Goal: Transaction & Acquisition: Purchase product/service

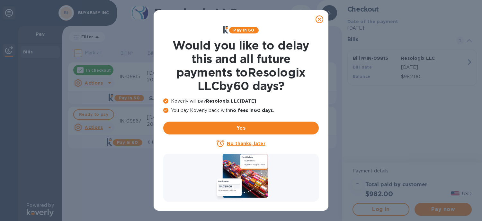
click at [318, 18] on icon at bounding box center [319, 19] width 8 height 8
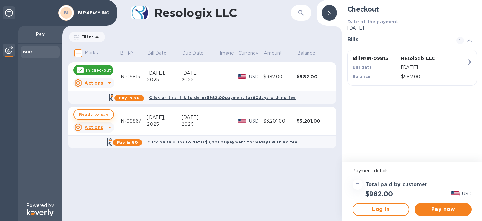
click at [101, 114] on span "Ready to pay" at bounding box center [93, 114] width 29 height 8
checkbox input "true"
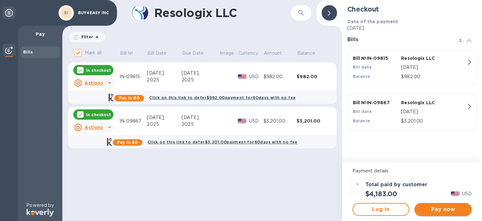
click at [439, 207] on span "Pay now" at bounding box center [442, 209] width 47 height 8
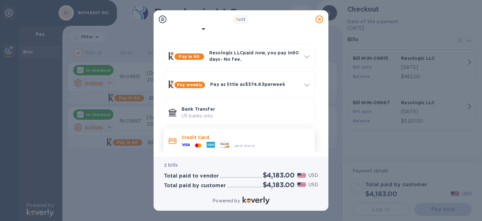
scroll to position [20, 0]
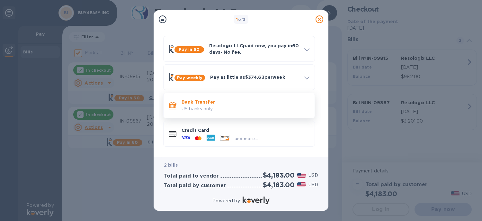
click at [232, 108] on p "US banks only." at bounding box center [245, 108] width 128 height 7
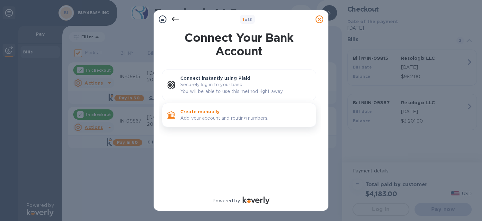
click at [241, 118] on p "Add your account and routing numbers." at bounding box center [245, 118] width 130 height 7
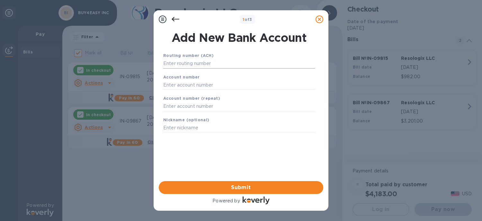
click at [180, 64] on input "text" at bounding box center [239, 64] width 152 height 10
click at [182, 64] on input "text" at bounding box center [239, 64] width 152 height 10
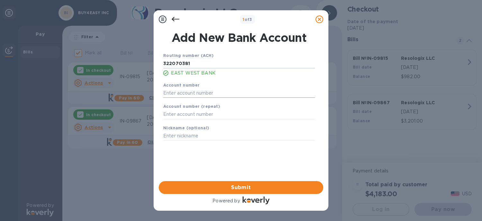
type input "322070381"
click at [200, 95] on input "text" at bounding box center [239, 93] width 152 height 10
click at [211, 117] on input "text" at bounding box center [239, 114] width 152 height 10
drag, startPoint x: 195, startPoint y: 95, endPoint x: 154, endPoint y: 95, distance: 41.1
click at [154, 95] on div "Add New Bank Account Routing number (ACH) 322070381 EAST WEST BANK Account numb…" at bounding box center [240, 104] width 175 height 152
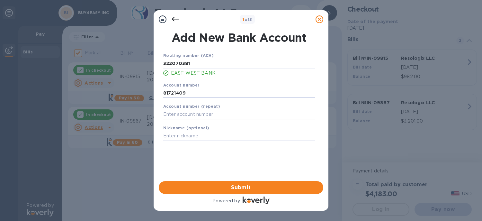
type input "81721409"
click at [168, 115] on input "text" at bounding box center [239, 114] width 152 height 10
type input "81721409"
click at [187, 136] on input "text" at bounding box center [239, 136] width 152 height 10
type input "b"
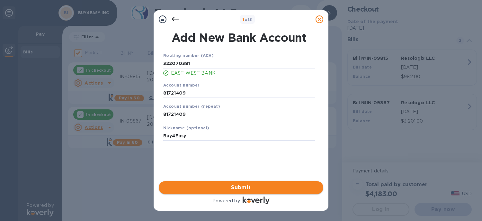
type input "Buy4Easy"
click at [238, 186] on span "Submit" at bounding box center [241, 187] width 154 height 8
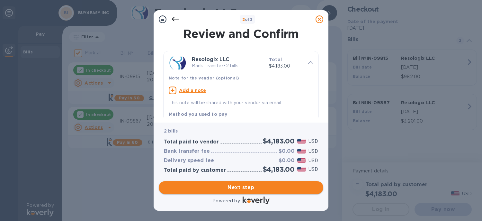
click at [235, 187] on span "Next step" at bounding box center [241, 187] width 154 height 8
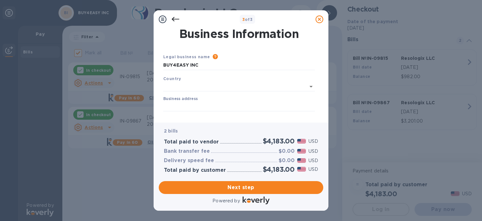
type input "United States"
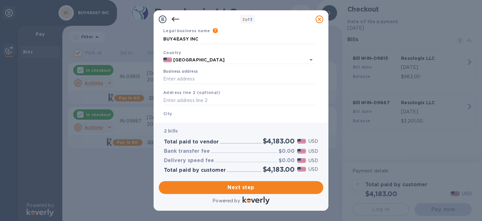
scroll to position [64, 0]
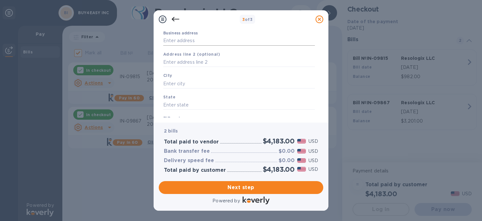
click at [179, 42] on input "Business address" at bounding box center [239, 41] width 152 height 10
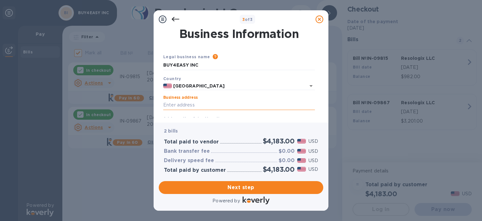
click at [184, 106] on input "Business address" at bounding box center [239, 105] width 152 height 10
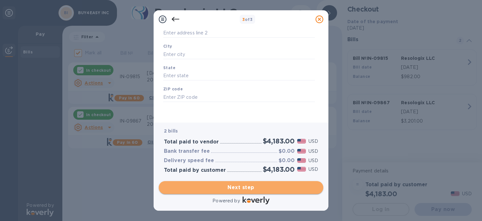
click at [275, 184] on span "Next step" at bounding box center [241, 187] width 154 height 8
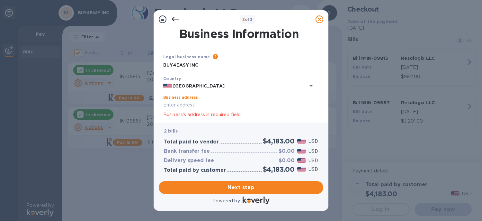
click at [193, 106] on input "Business address" at bounding box center [239, 105] width 152 height 10
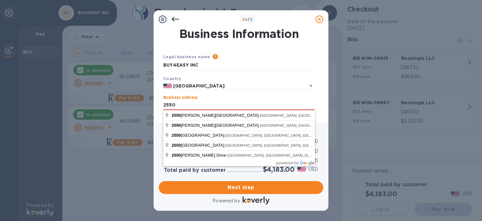
type input "2550 Fulton Road"
type input "Pomona"
type input "CA"
type input "91767"
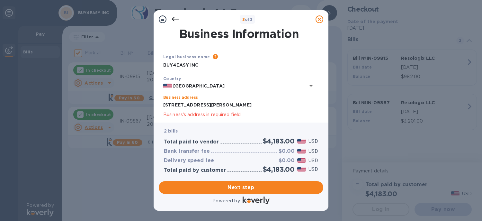
click at [223, 104] on input "2550 Fulton Road" at bounding box center [239, 105] width 152 height 10
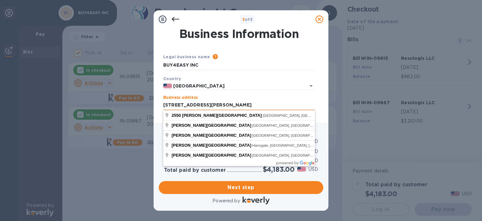
click at [256, 105] on input "2550 Fulton Road unitA" at bounding box center [239, 105] width 152 height 10
type input "2550 Fulton Road unitA"
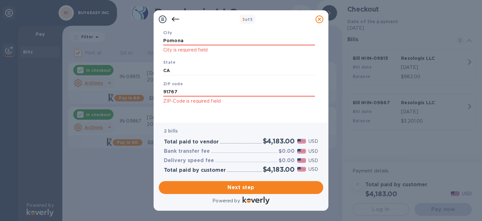
scroll to position [119, 0]
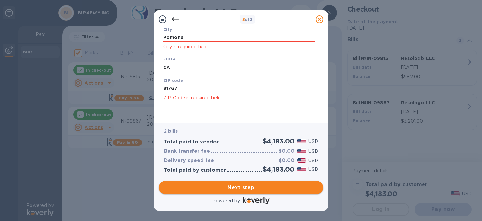
click at [285, 186] on span "Next step" at bounding box center [241, 187] width 154 height 8
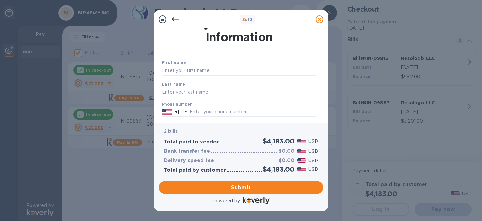
scroll to position [0, 0]
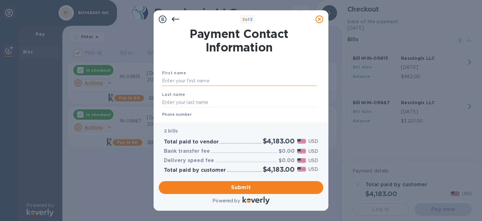
click at [204, 81] on input "text" at bounding box center [239, 81] width 154 height 10
type input "Tailai"
type input "Ting"
type input "6263889898"
type input "mike32888@gmail.com"
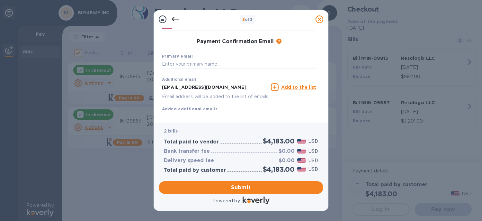
scroll to position [96, 0]
click at [174, 64] on input "text" at bounding box center [239, 64] width 154 height 10
drag, startPoint x: 247, startPoint y: 89, endPoint x: 150, endPoint y: 89, distance: 97.3
click at [150, 89] on div "3 of 3 Payment Contact Information First name Tailai Last name Ting Phone numbe…" at bounding box center [241, 110] width 482 height 221
click at [227, 64] on input "text" at bounding box center [239, 64] width 154 height 10
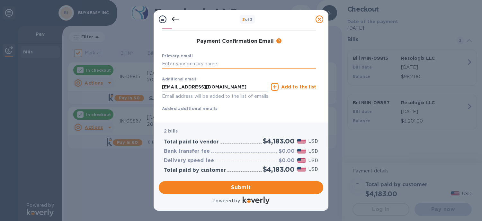
paste input "mike32888@gmail.com"
type input "mike32888@gmail.com"
drag, startPoint x: 239, startPoint y: 87, endPoint x: 139, endPoint y: 88, distance: 100.2
click at [139, 88] on div "3 of 3 Payment Contact Information First name Tailai Last name Ting Phone numbe…" at bounding box center [241, 110] width 482 height 221
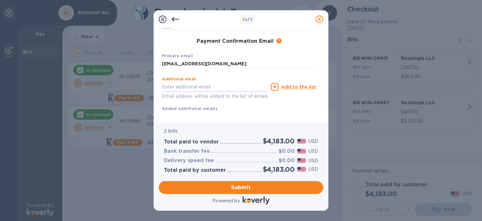
click at [283, 115] on div "First name Tailai Last name Ting Phone number +1 6263889898 Payment Confirmatio…" at bounding box center [239, 47] width 154 height 149
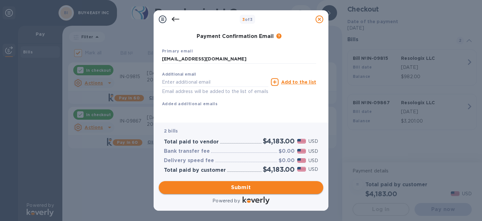
click at [280, 185] on span "Submit" at bounding box center [241, 187] width 154 height 8
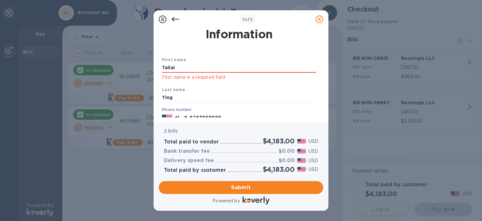
scroll to position [5, 0]
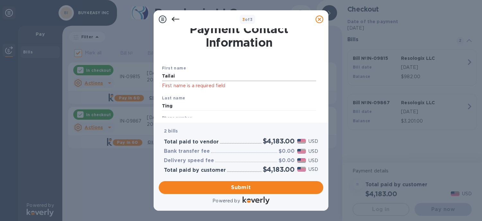
click at [196, 75] on input "Tailai" at bounding box center [239, 76] width 154 height 10
drag, startPoint x: 201, startPoint y: 74, endPoint x: 147, endPoint y: 81, distance: 54.4
click at [147, 81] on div "3 of 3 Payment Contact Information First name Tailai First name is a required f…" at bounding box center [241, 110] width 482 height 221
type input "t"
type input "Tailai"
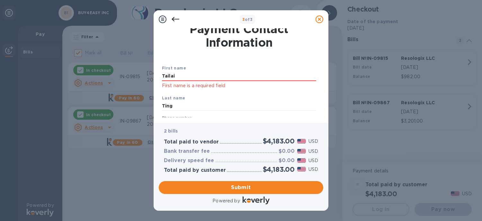
click at [307, 88] on p "First name is a required field" at bounding box center [239, 85] width 154 height 7
drag, startPoint x: 276, startPoint y: 185, endPoint x: 293, endPoint y: 177, distance: 18.5
click at [277, 185] on span "Submit" at bounding box center [241, 187] width 154 height 8
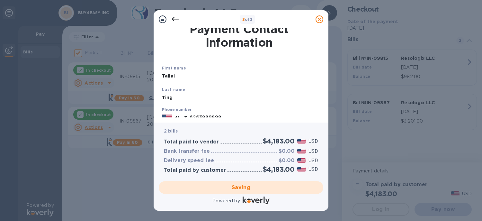
checkbox input "false"
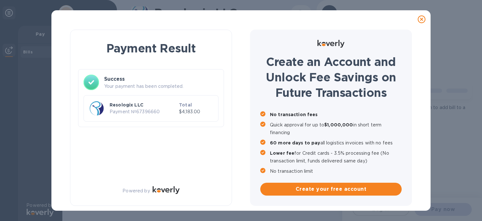
scroll to position [0, 0]
